Goal: Find specific page/section: Find specific page/section

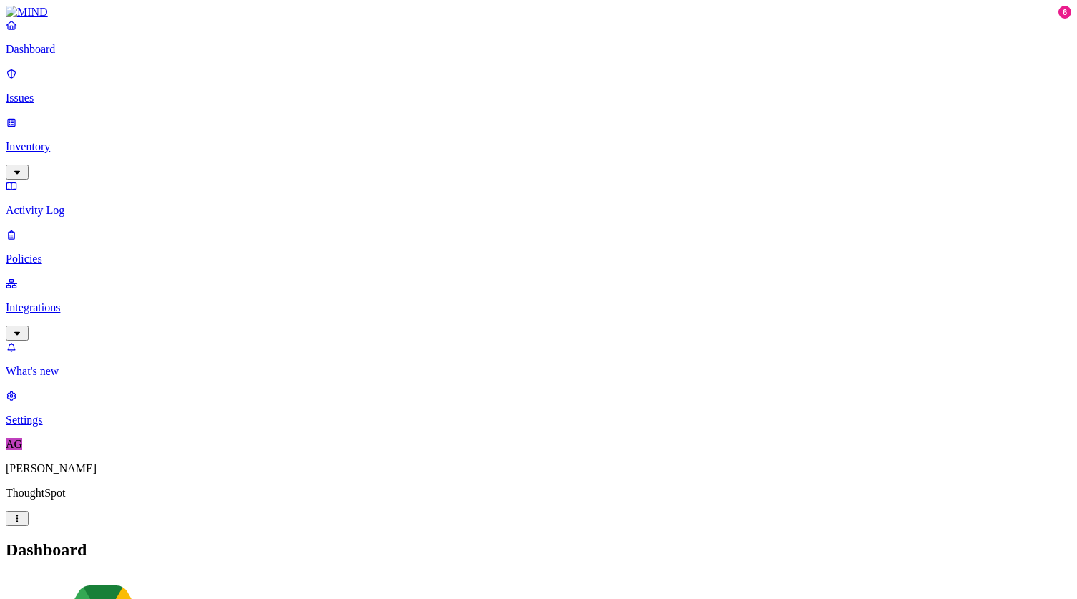
click at [63, 301] on p "Integrations" at bounding box center [539, 307] width 1066 height 13
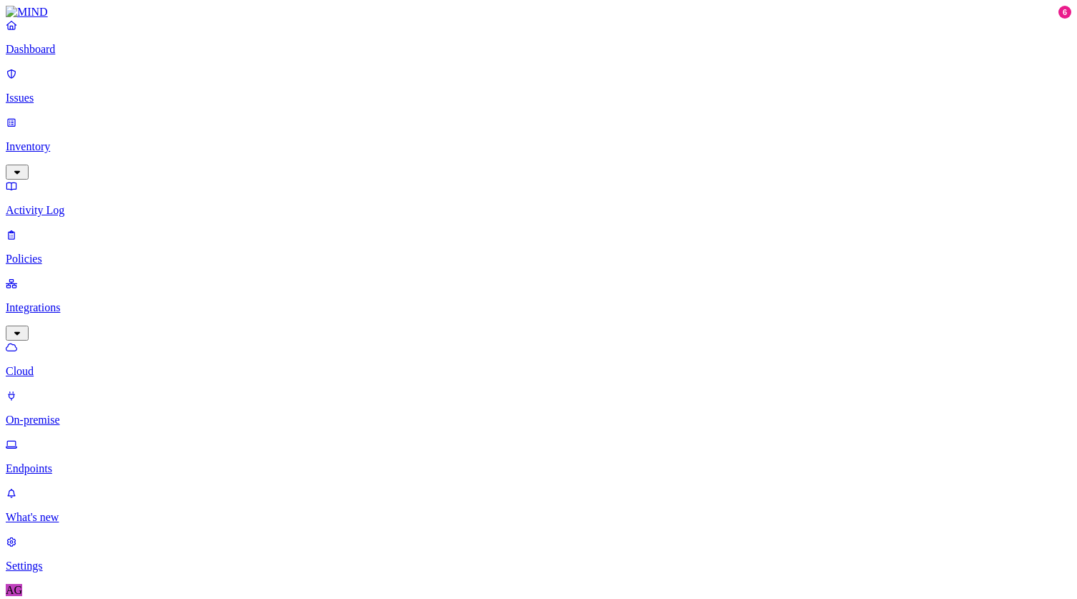
scroll to position [41, 0]
click at [87, 462] on p "Endpoints" at bounding box center [539, 468] width 1066 height 13
type input "hyd-agam.ja"
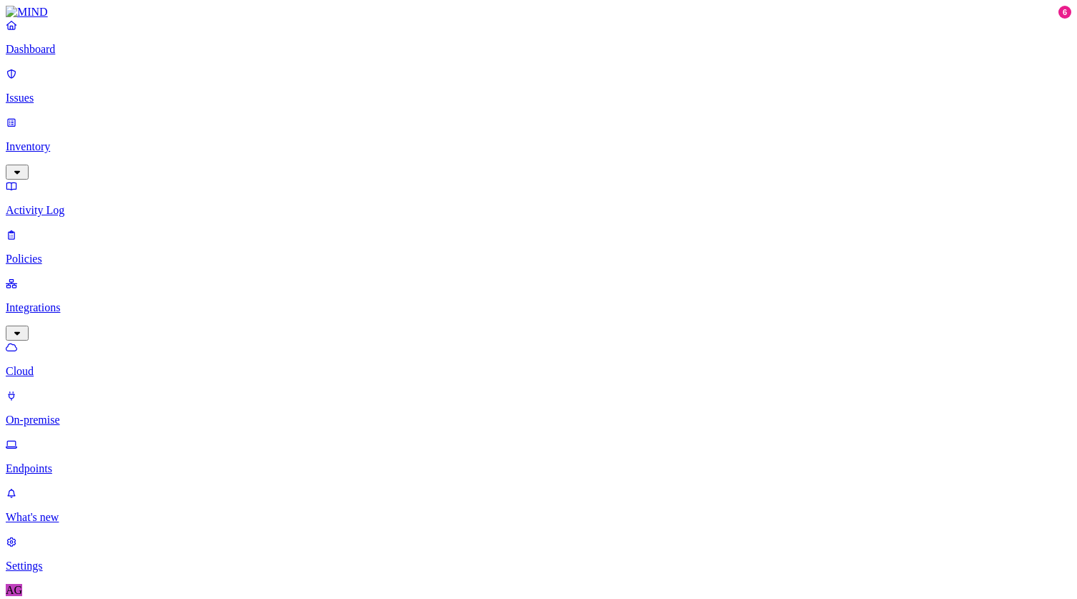
type input "hyd-abhijeet.ba"
drag, startPoint x: 255, startPoint y: 52, endPoint x: 150, endPoint y: 46, distance: 105.3
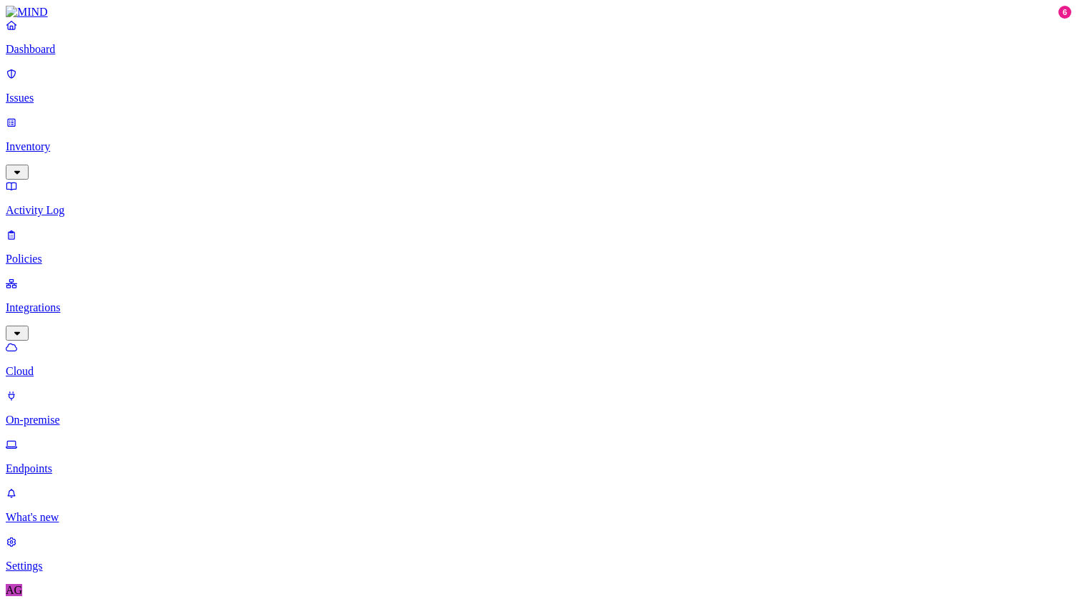
click at [149, 45] on div "Dashboard Issues Inventory Activity Log Policies Integrations Cloud On-premise …" at bounding box center [539, 485] width 1066 height 959
type input "agam.jain"
drag, startPoint x: 675, startPoint y: 171, endPoint x: 703, endPoint y: 173, distance: 28.0
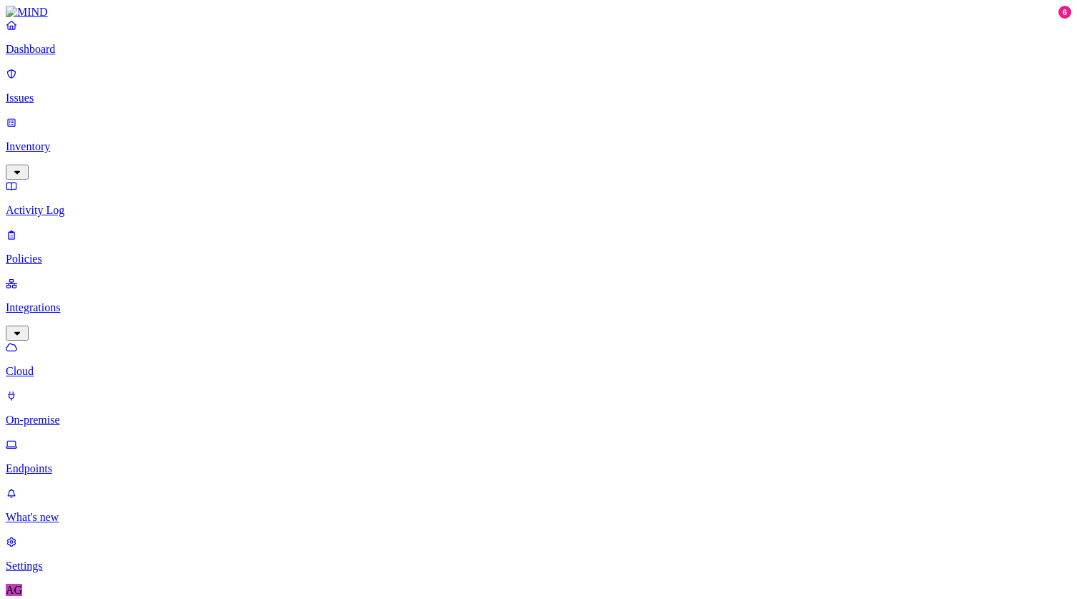
copy div "2.30.0"
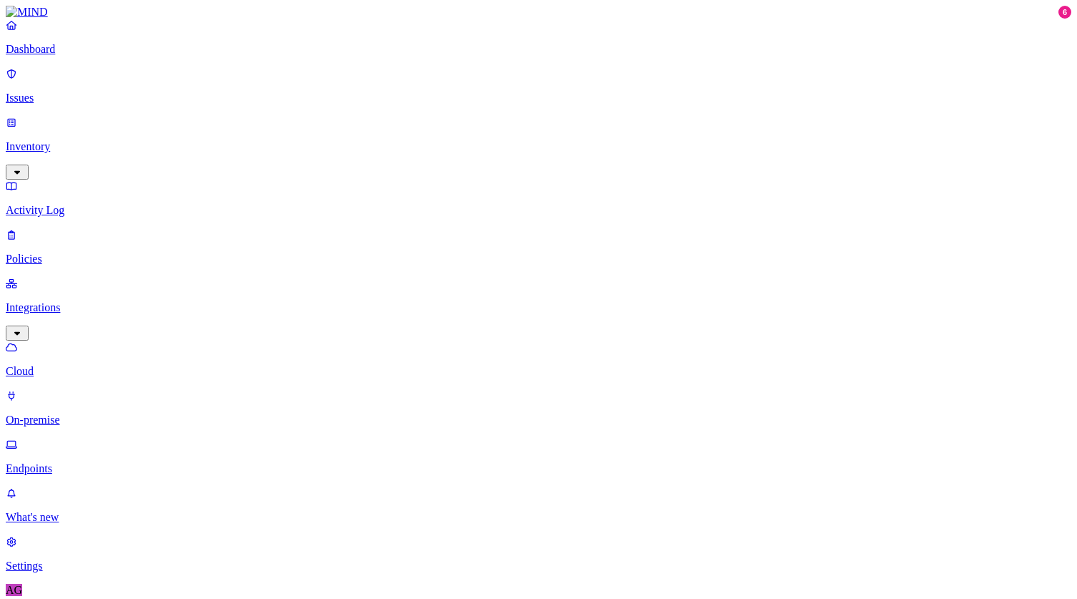
type input "hyd-agam.ja"
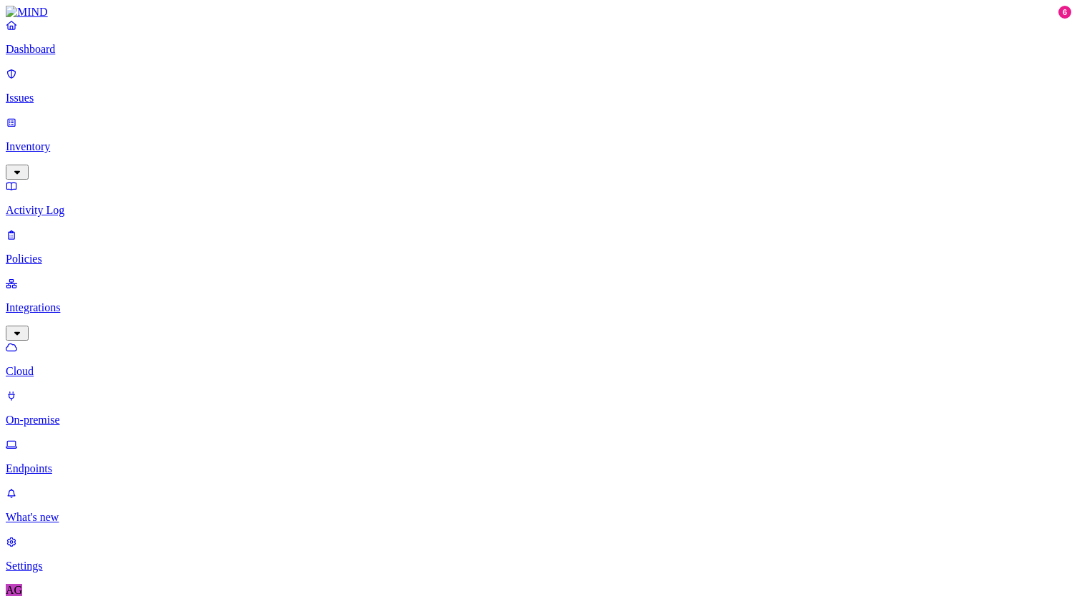
drag, startPoint x: 675, startPoint y: 174, endPoint x: 730, endPoint y: 174, distance: 55.1
